Goal: Transaction & Acquisition: Purchase product/service

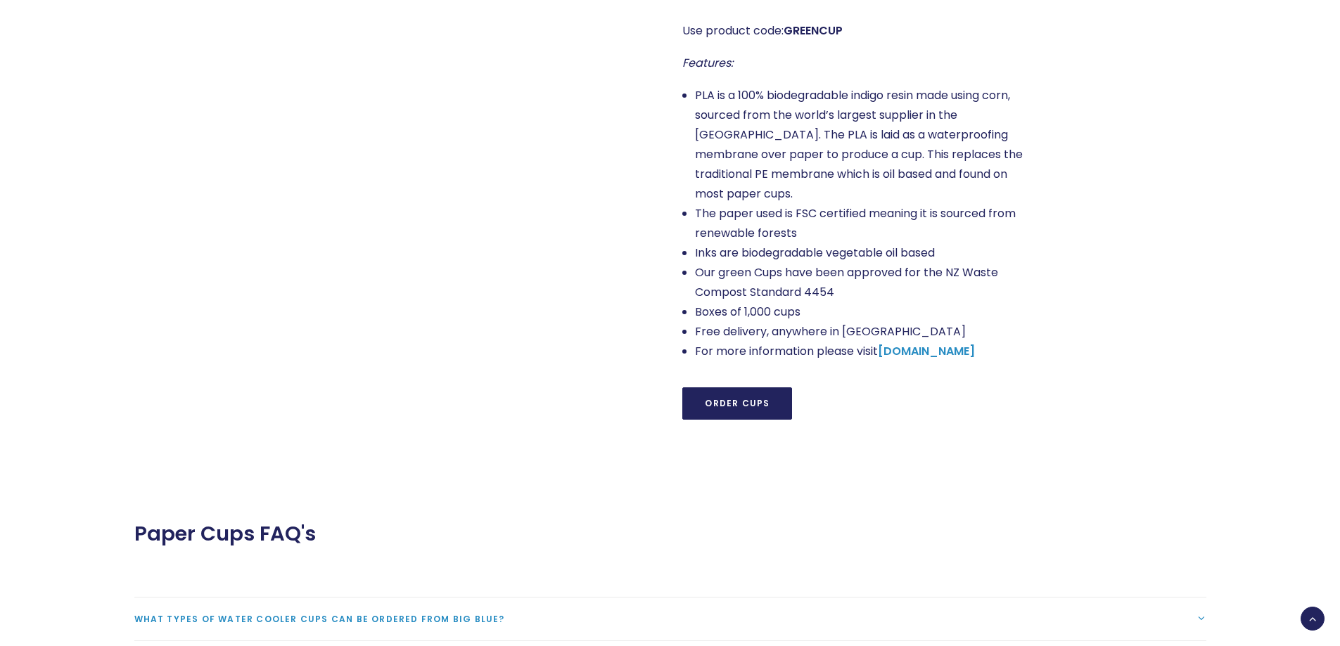
scroll to position [1336, 0]
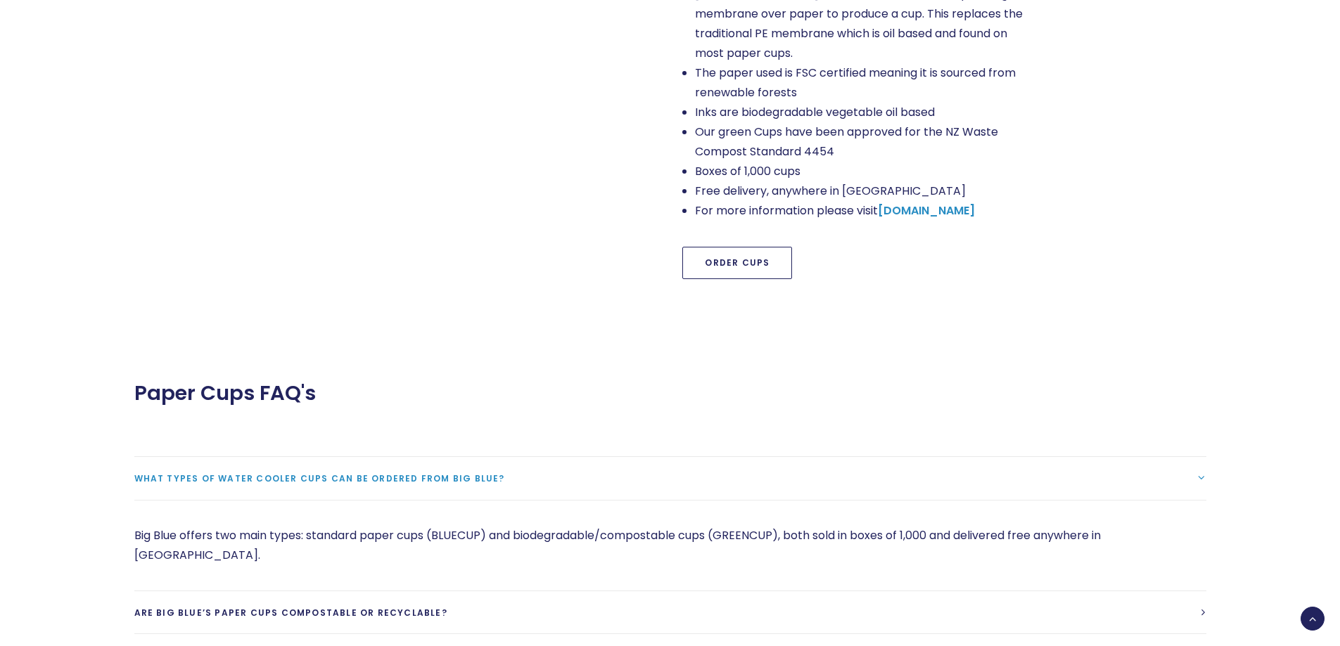
click at [737, 248] on link "Order Cups" at bounding box center [737, 263] width 110 height 32
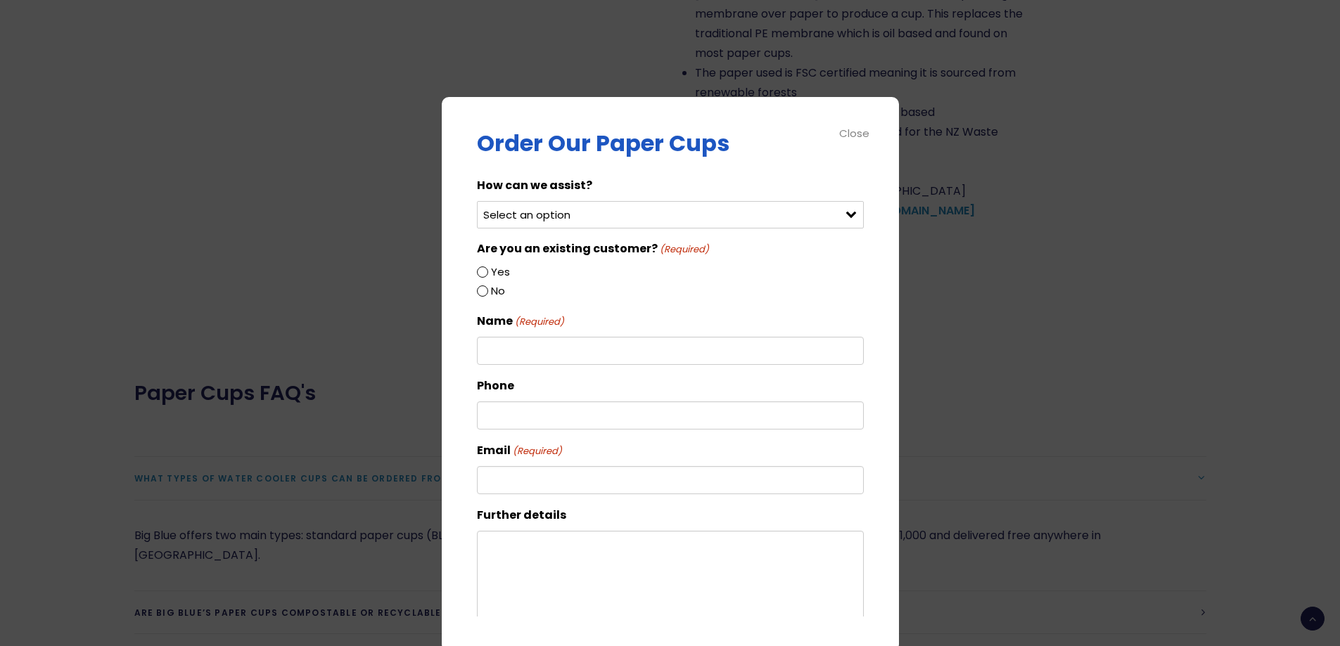
click at [662, 218] on select "Select an option Order green cups Order blue cups I need something else" at bounding box center [670, 214] width 387 height 27
select select "Order blue cups"
click at [477, 201] on select "Select an option Order green cups Order blue cups I need something else" at bounding box center [670, 214] width 387 height 27
click at [491, 271] on label "Yes" at bounding box center [500, 272] width 19 height 18
click at [488, 271] on input "Yes" at bounding box center [482, 272] width 11 height 11
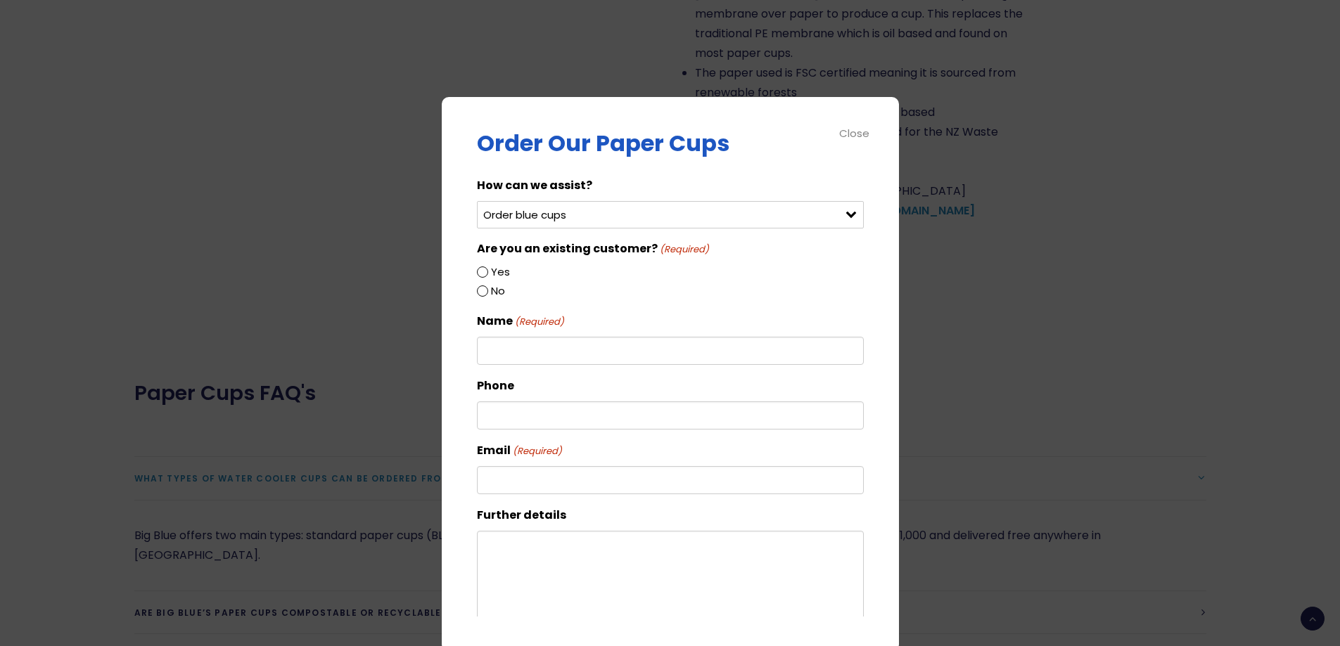
radio input "true"
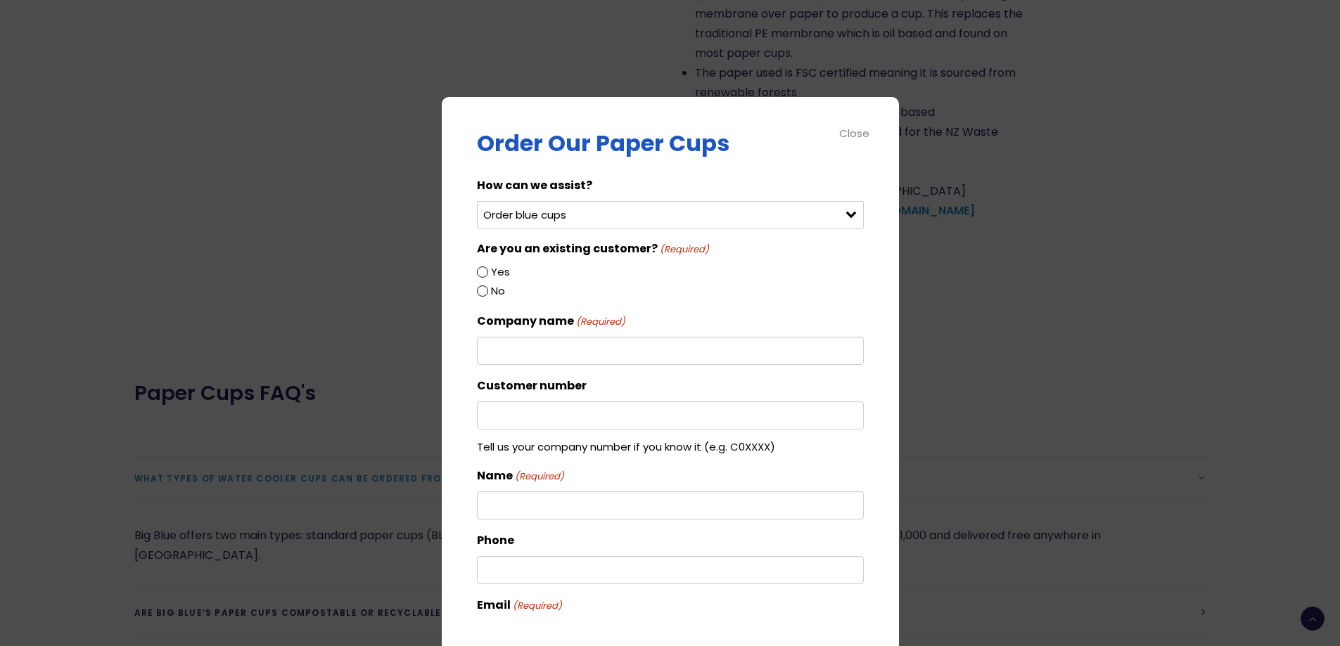
scroll to position [269, 0]
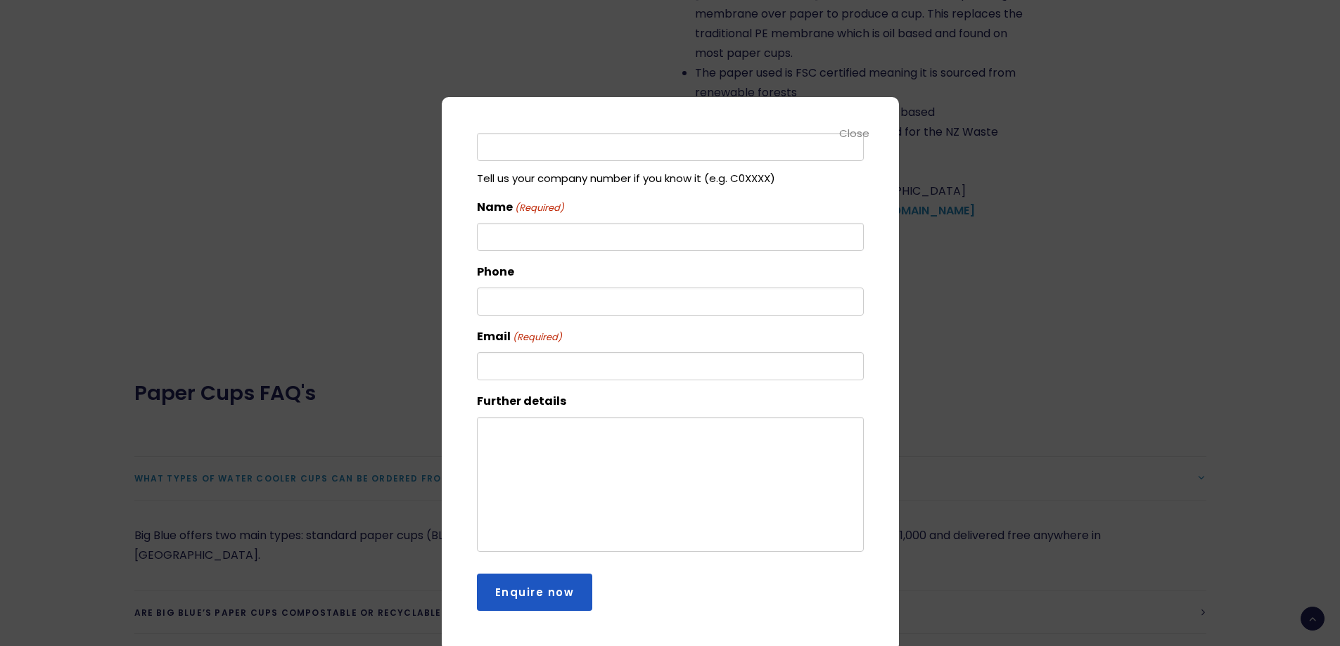
click at [919, 231] on div at bounding box center [670, 323] width 1340 height 646
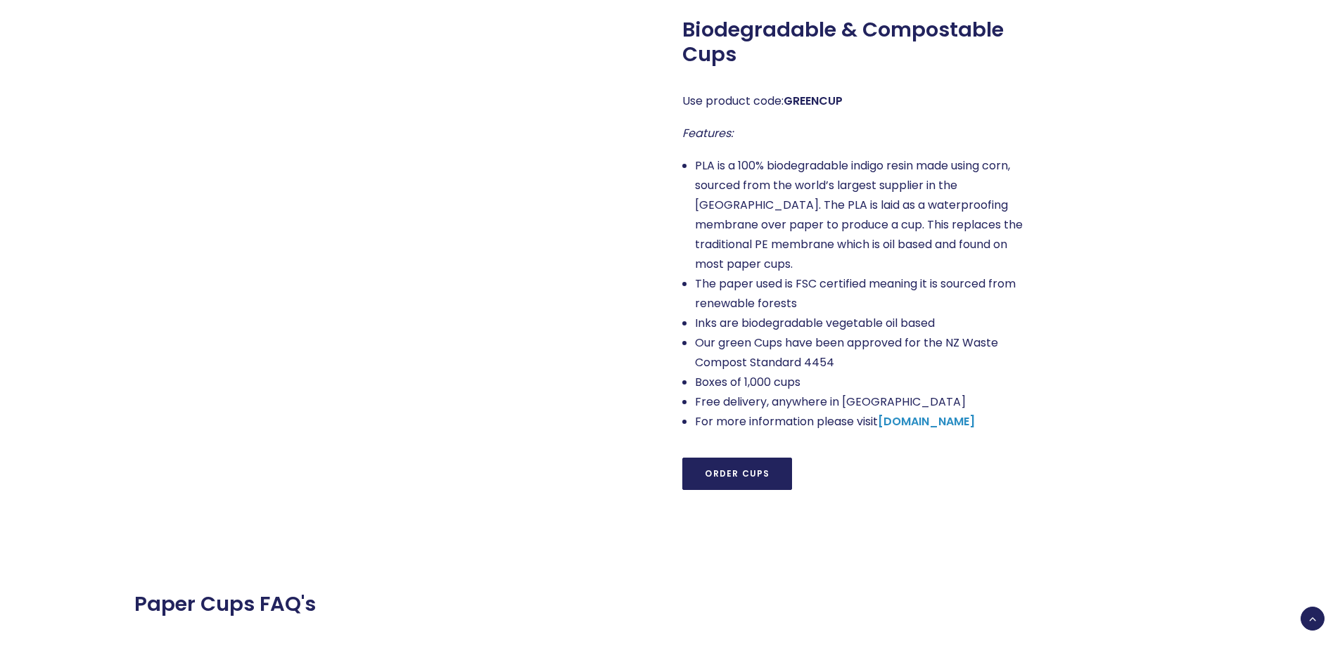
scroll to position [1195, 0]
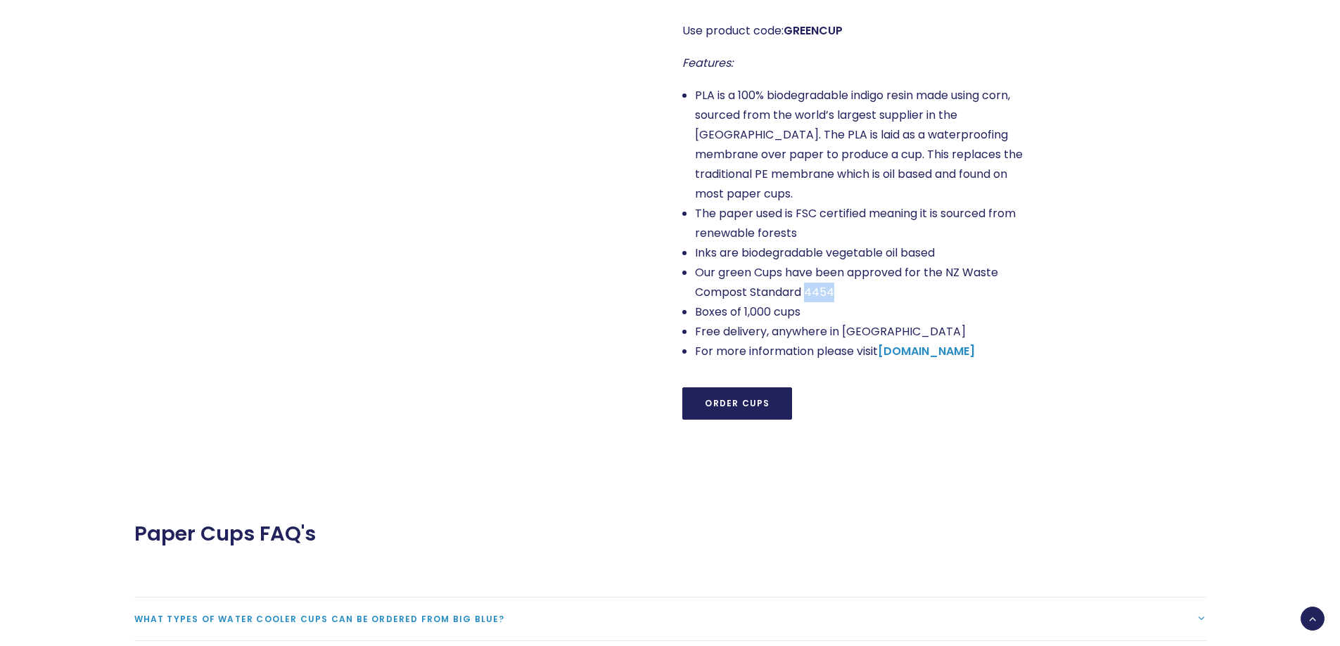
drag, startPoint x: 835, startPoint y: 273, endPoint x: 806, endPoint y: 269, distance: 29.8
click at [806, 269] on li "Our green Cups have been approved for the NZ Waste Compost Standard 4454" at bounding box center [859, 282] width 328 height 39
click at [815, 283] on li "Our green Cups have been approved for the NZ Waste Compost Standard 4454" at bounding box center [859, 282] width 328 height 39
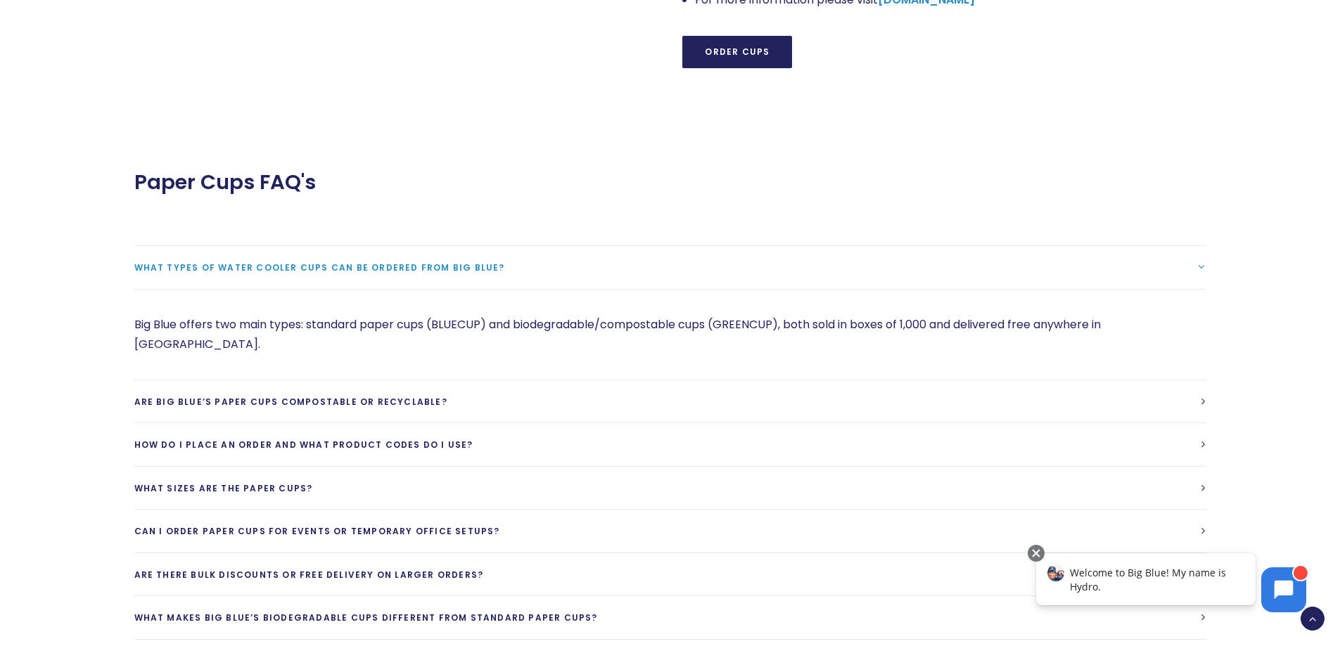
scroll to position [1688, 0]
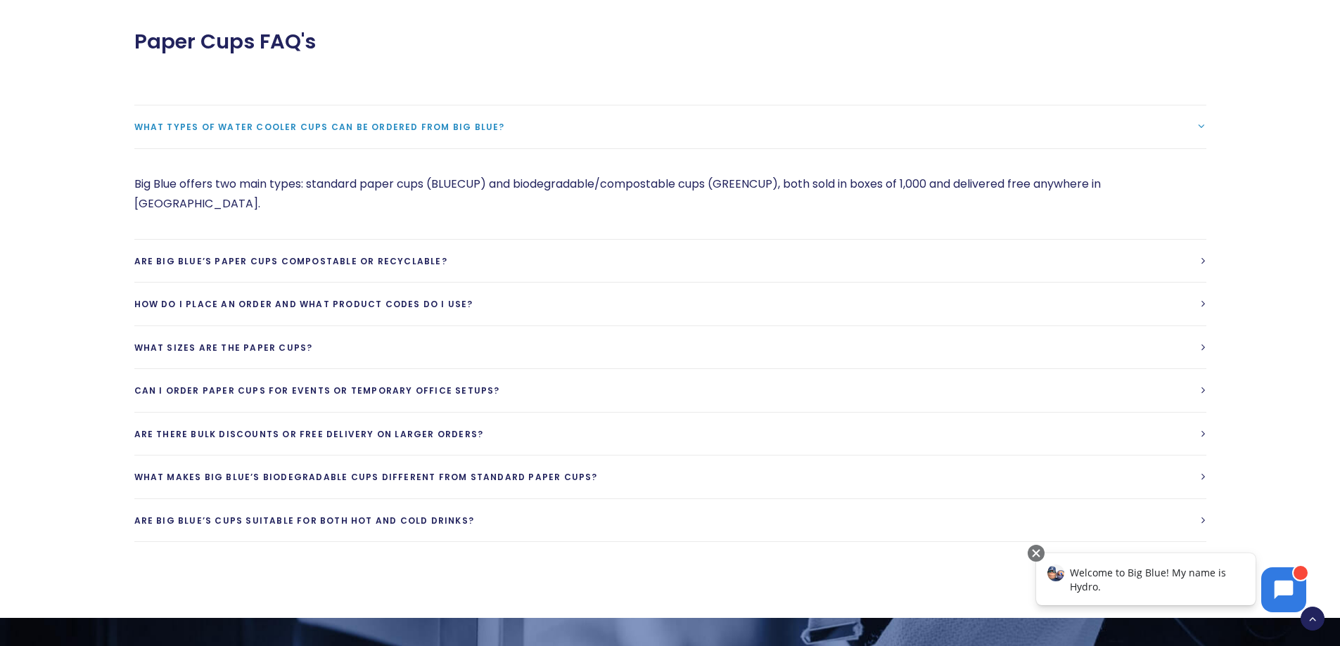
click at [506, 117] on link "What types of water cooler cups can be ordered from Big Blue?" at bounding box center [670, 126] width 1072 height 43
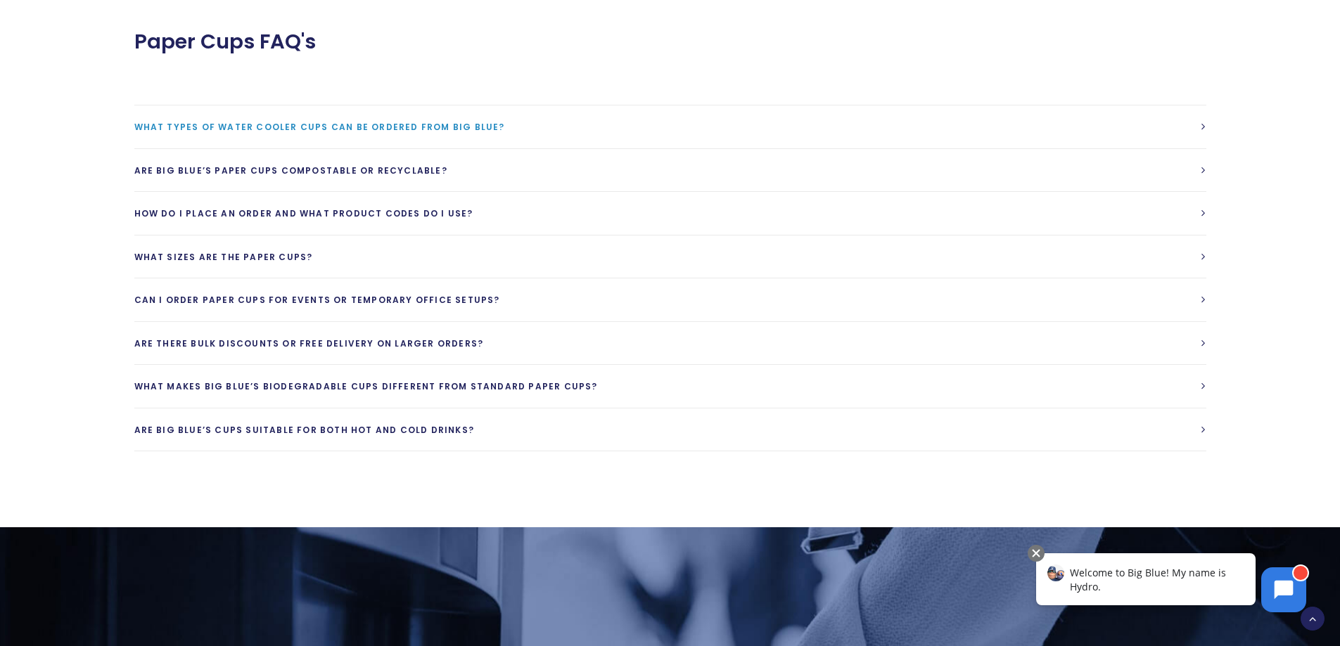
click at [507, 117] on link "What types of water cooler cups can be ordered from Big Blue?" at bounding box center [670, 126] width 1072 height 43
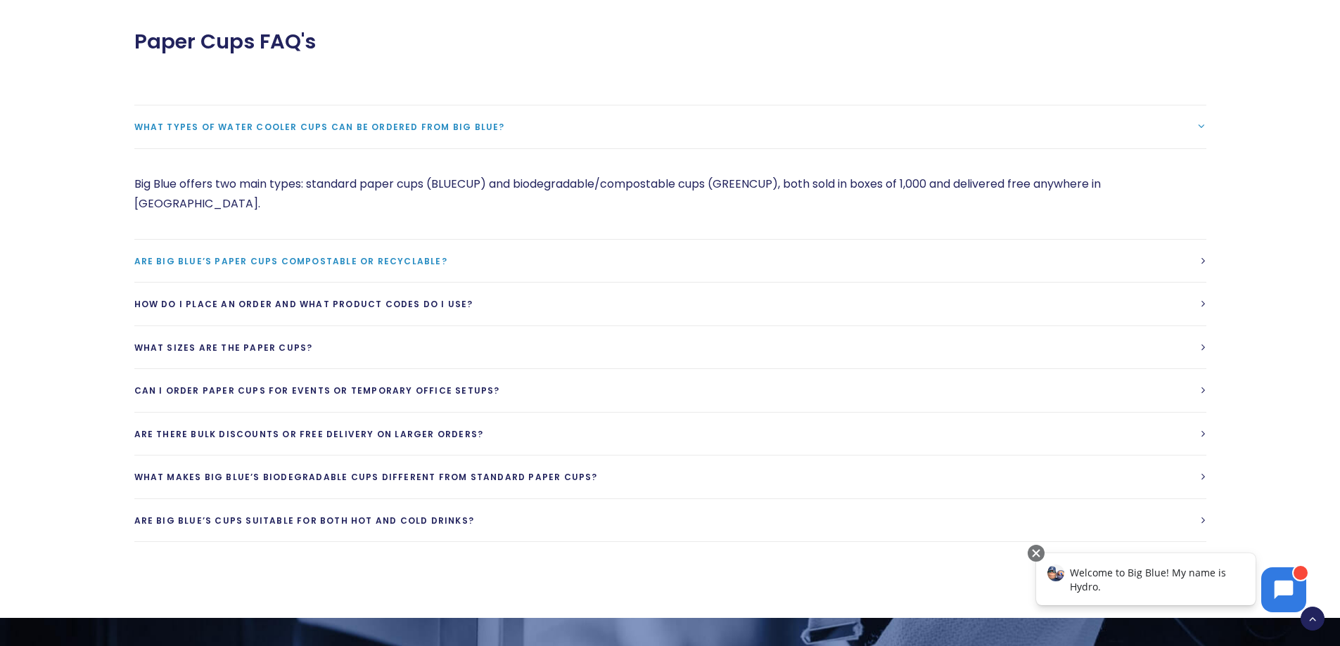
click at [529, 240] on link "Are Big Blue’s paper cups compostable or recyclable?" at bounding box center [670, 261] width 1072 height 43
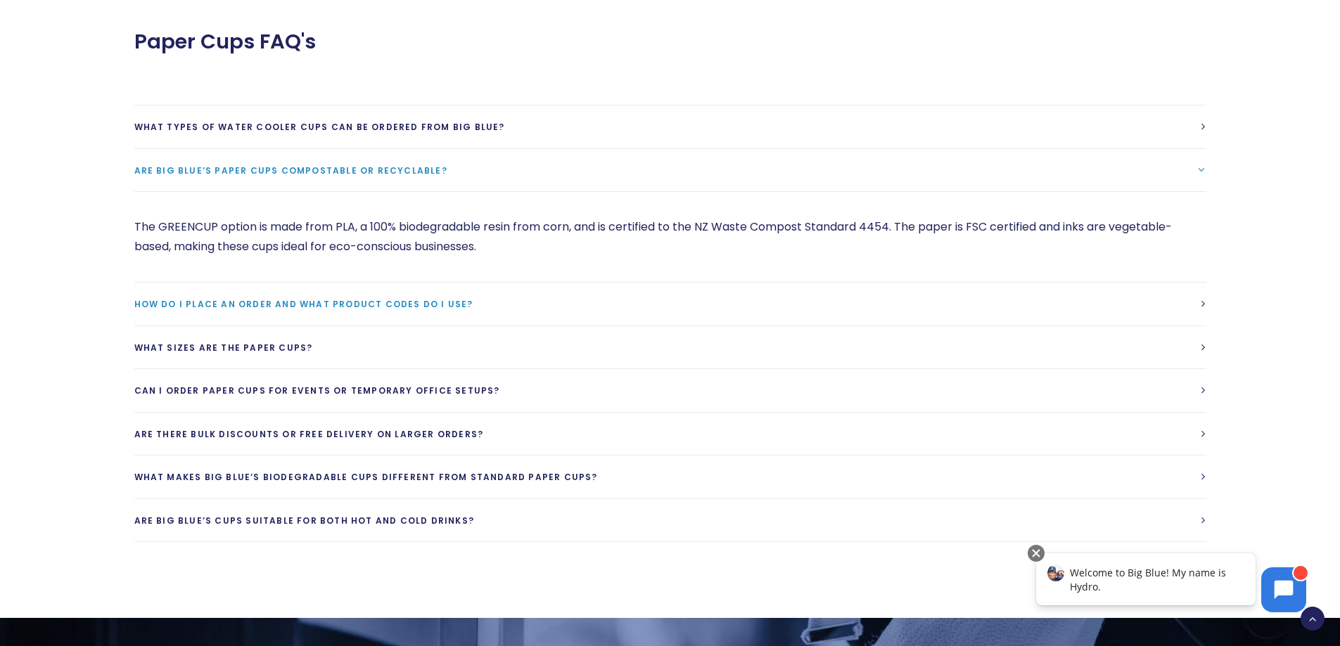
click at [529, 283] on link "How do I place an order and what product codes do I use?" at bounding box center [670, 304] width 1072 height 43
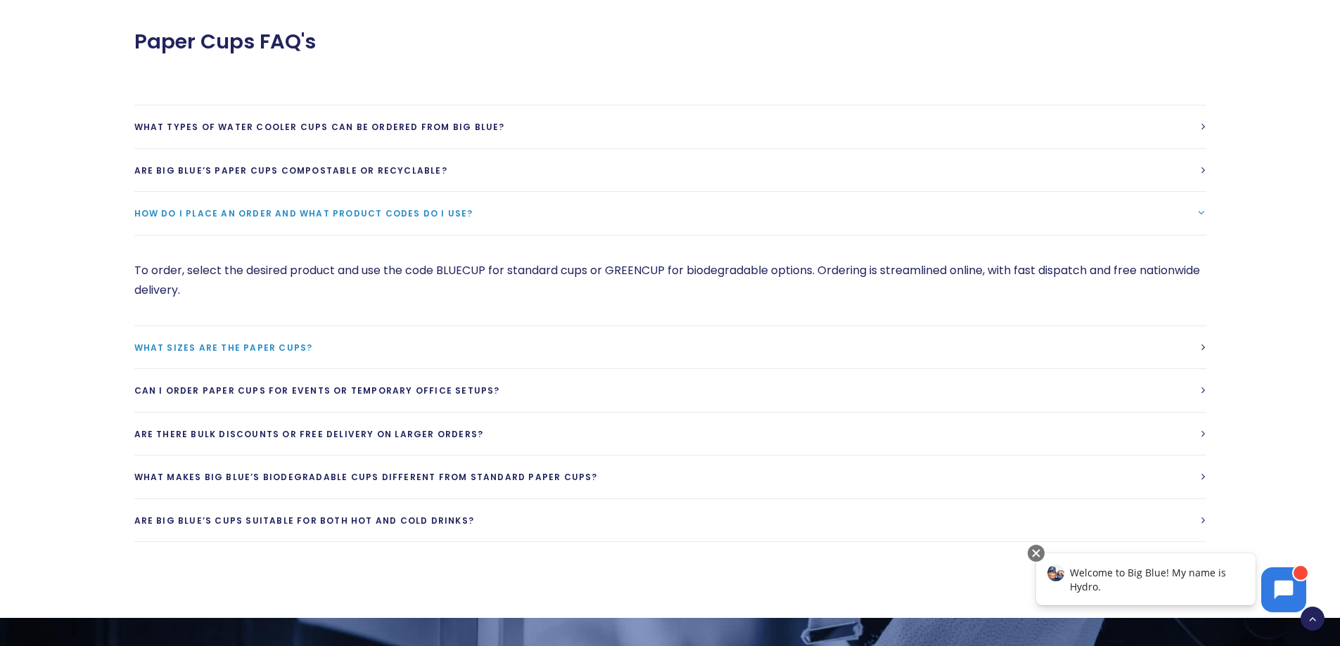
click at [530, 336] on link "What sizes are the paper cups?" at bounding box center [670, 347] width 1072 height 43
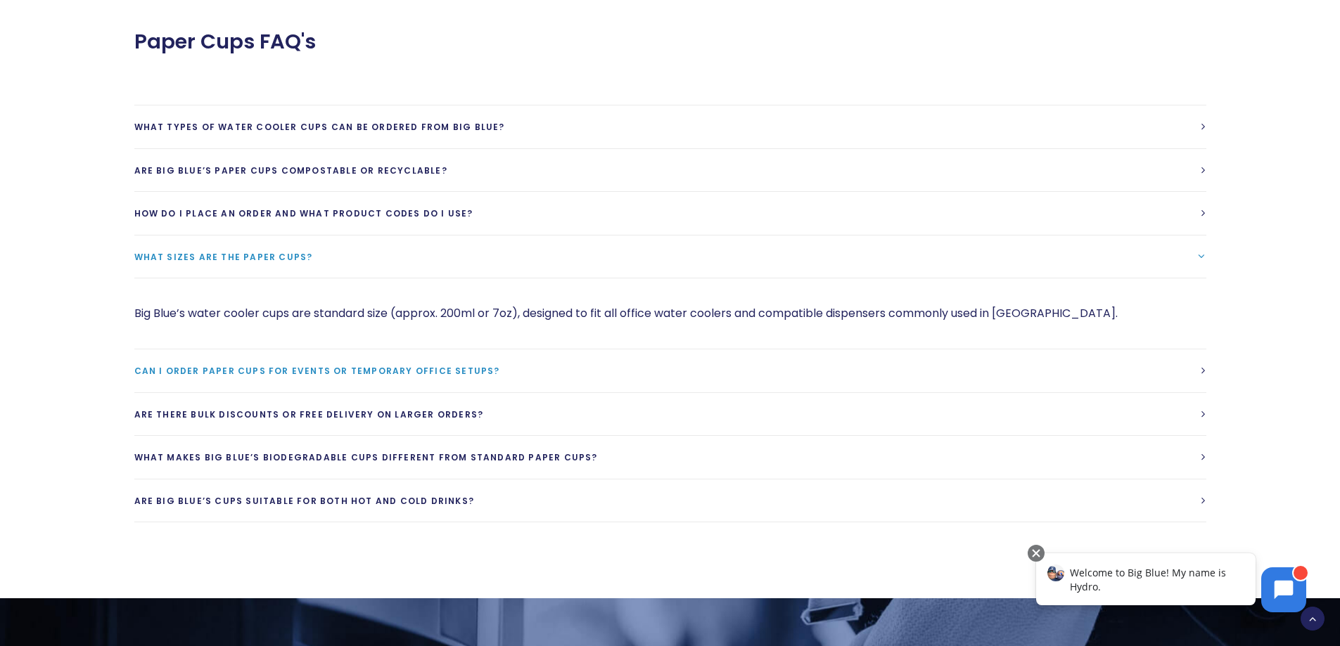
click at [527, 349] on link "Can I order paper cups for events or temporary office setups?" at bounding box center [670, 370] width 1072 height 43
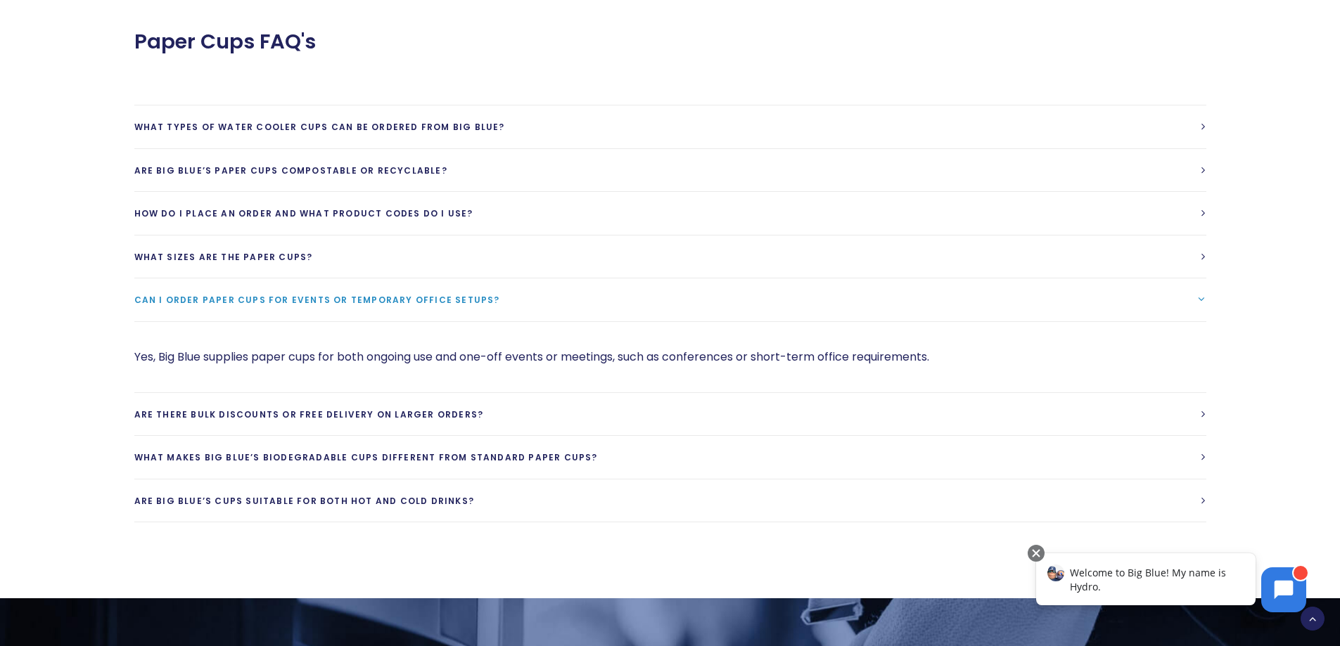
scroll to position [1828, 0]
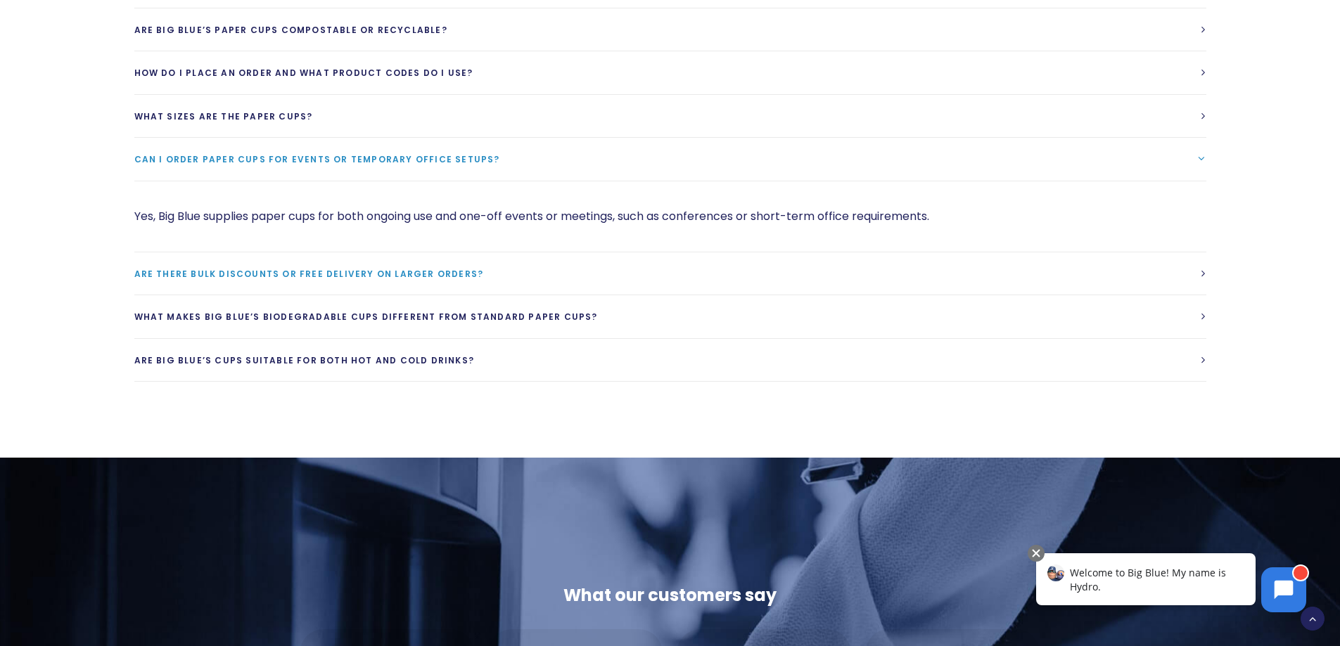
click at [518, 261] on link "Are there bulk discounts or free delivery on larger orders?" at bounding box center [670, 273] width 1072 height 43
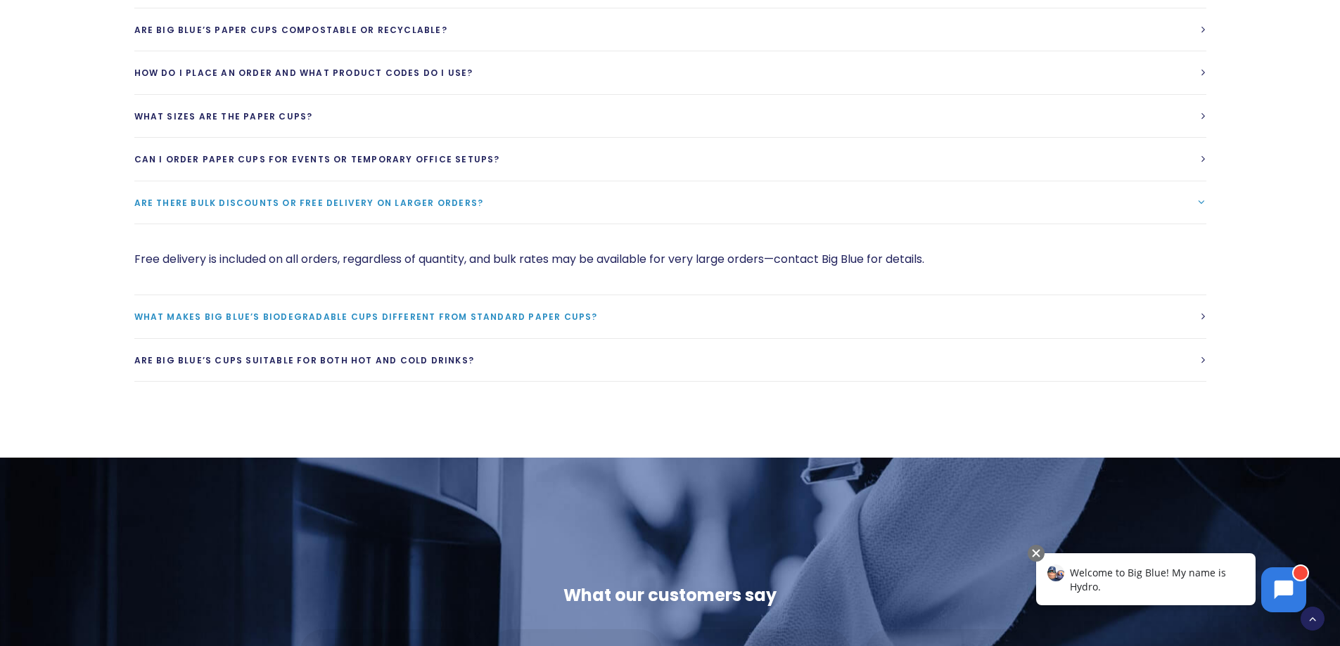
click at [530, 311] on span "What makes Big Blue’s biodegradable cups different from standard paper cups?" at bounding box center [365, 317] width 463 height 12
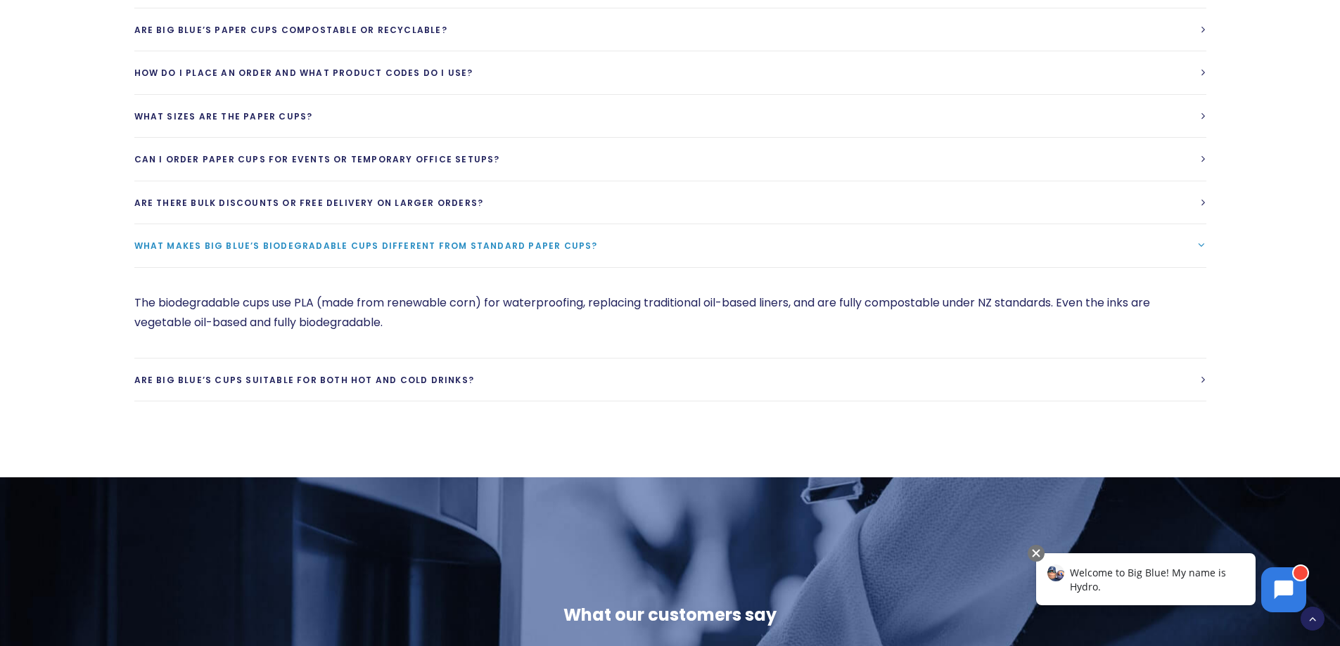
scroll to position [1969, 0]
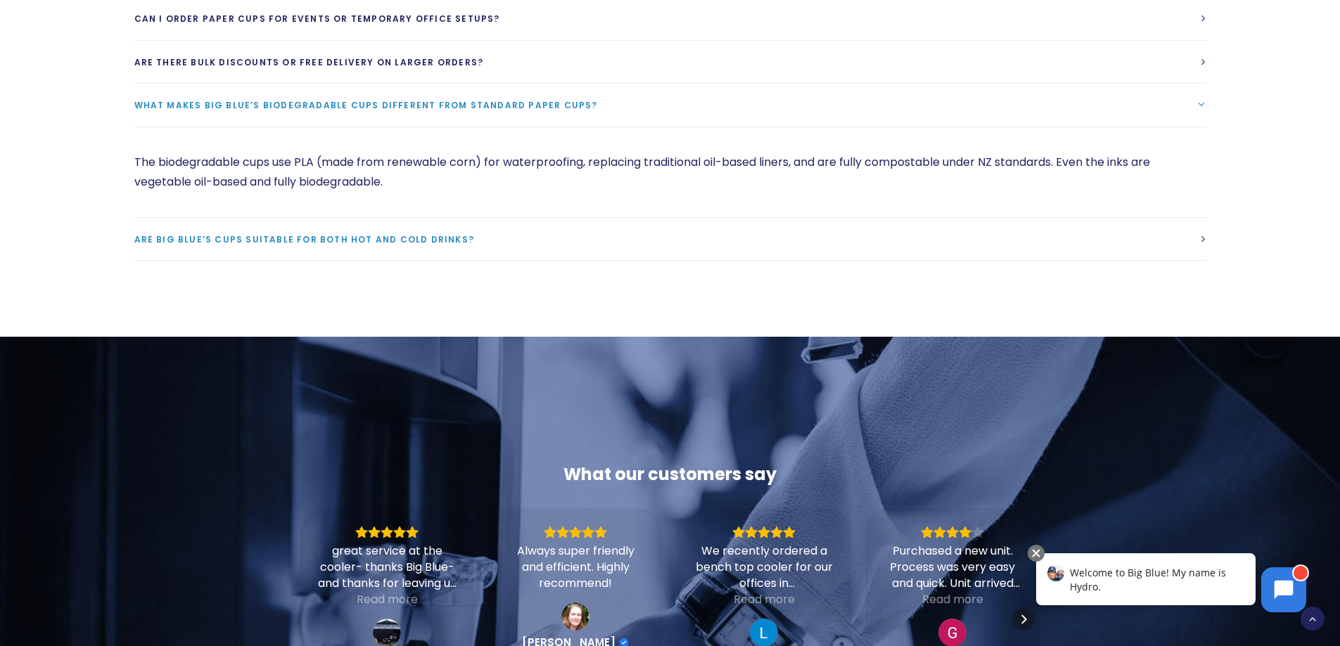
click at [496, 224] on link "Are Big Blue’s cups suitable for both hot and cold drinks?" at bounding box center [670, 239] width 1072 height 43
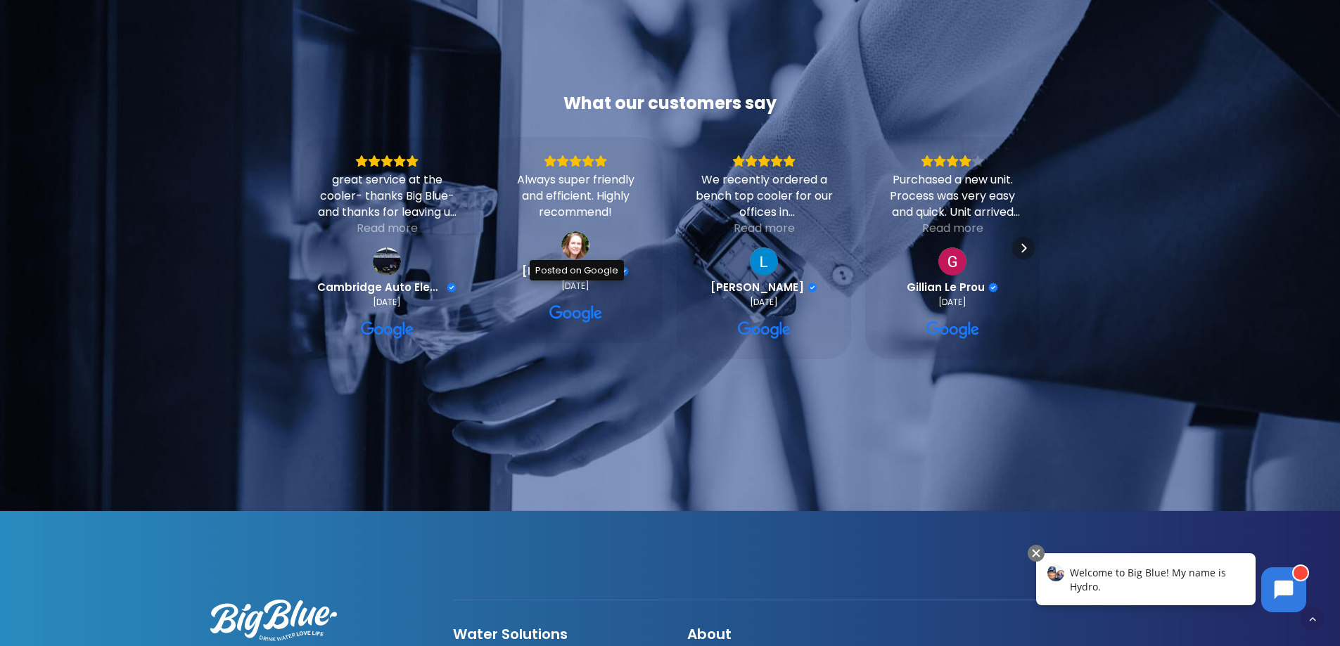
scroll to position [2761, 0]
